Goal: Task Accomplishment & Management: Manage account settings

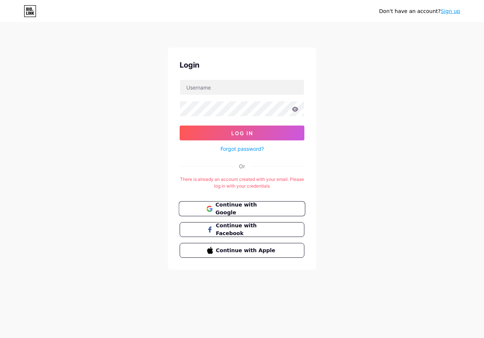
click at [265, 208] on span "Continue with Google" at bounding box center [246, 209] width 62 height 16
click at [236, 209] on span "Continue with Google" at bounding box center [246, 209] width 62 height 16
click at [229, 90] on input "text" at bounding box center [242, 87] width 124 height 15
type input "[EMAIL_ADDRESS][DOMAIN_NAME]"
click at [243, 149] on link "Forgot password?" at bounding box center [242, 149] width 43 height 8
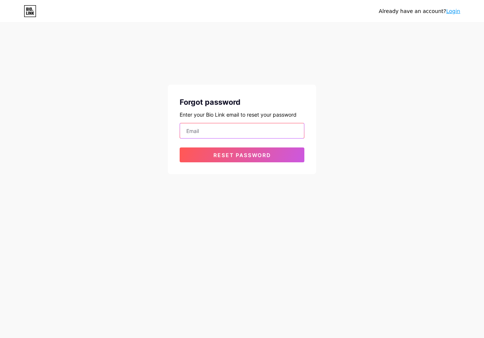
click at [225, 134] on input "email" at bounding box center [242, 130] width 124 height 15
type input "[EMAIL_ADDRESS][DOMAIN_NAME]"
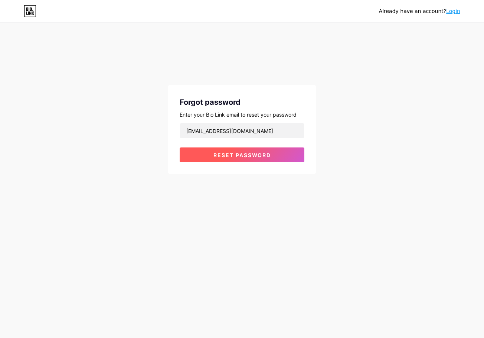
click at [221, 155] on span "Reset password" at bounding box center [243, 155] width 58 height 6
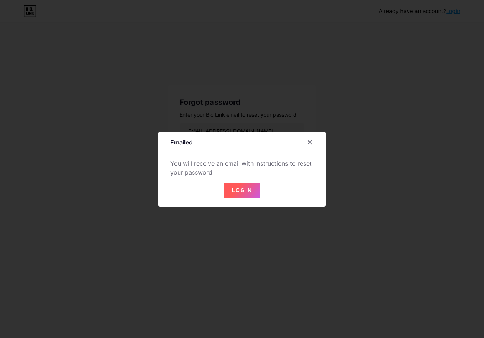
click at [234, 188] on span "Login" at bounding box center [242, 190] width 20 height 6
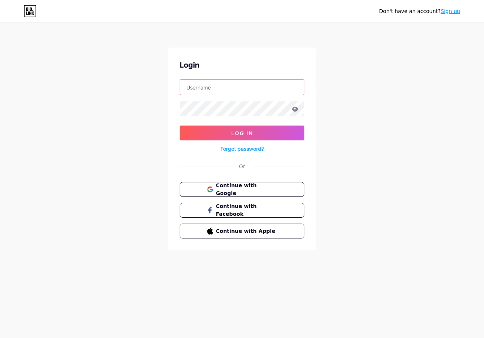
click at [242, 90] on input "text" at bounding box center [242, 87] width 124 height 15
type input "[EMAIL_ADDRESS][DOMAIN_NAME]"
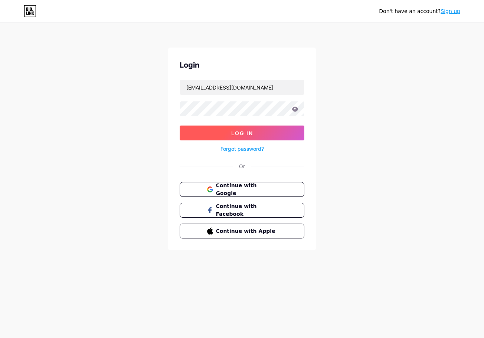
click at [265, 130] on button "Log In" at bounding box center [242, 133] width 125 height 15
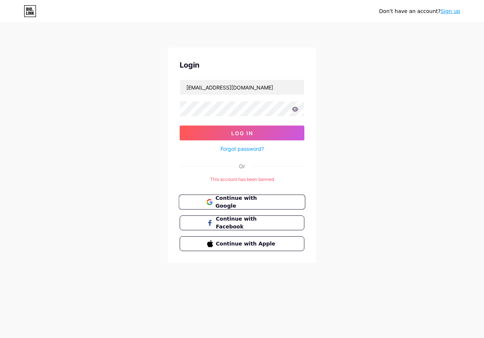
click at [261, 207] on button "Continue with Google" at bounding box center [242, 202] width 127 height 15
drag, startPoint x: 249, startPoint y: 98, endPoint x: 248, endPoint y: 90, distance: 7.9
click at [248, 98] on form "Log In Forgot password?" at bounding box center [242, 116] width 125 height 74
click at [248, 90] on input "text" at bounding box center [242, 87] width 124 height 15
click at [218, 136] on button "Log In" at bounding box center [242, 133] width 125 height 15
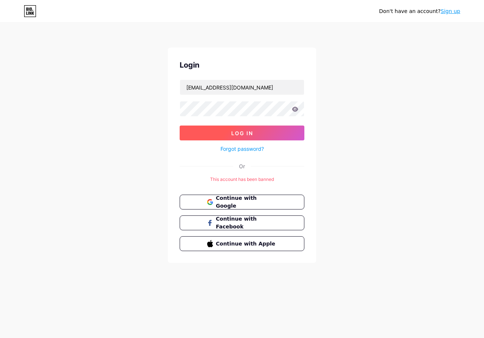
click at [261, 131] on button "Log In" at bounding box center [242, 133] width 125 height 15
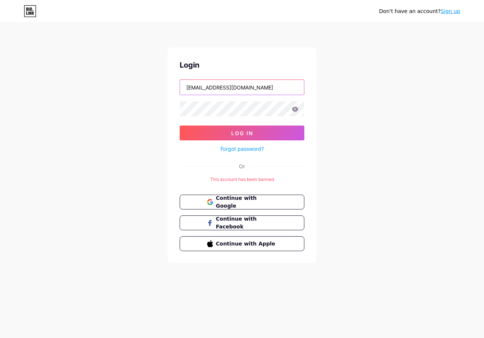
click at [250, 92] on input "digitalmarketingcia88group@gmail.com" at bounding box center [242, 87] width 124 height 15
paste input "octaviyantorangga"
type input "octaviyantorangga@gmail.com"
